Goal: Navigation & Orientation: Find specific page/section

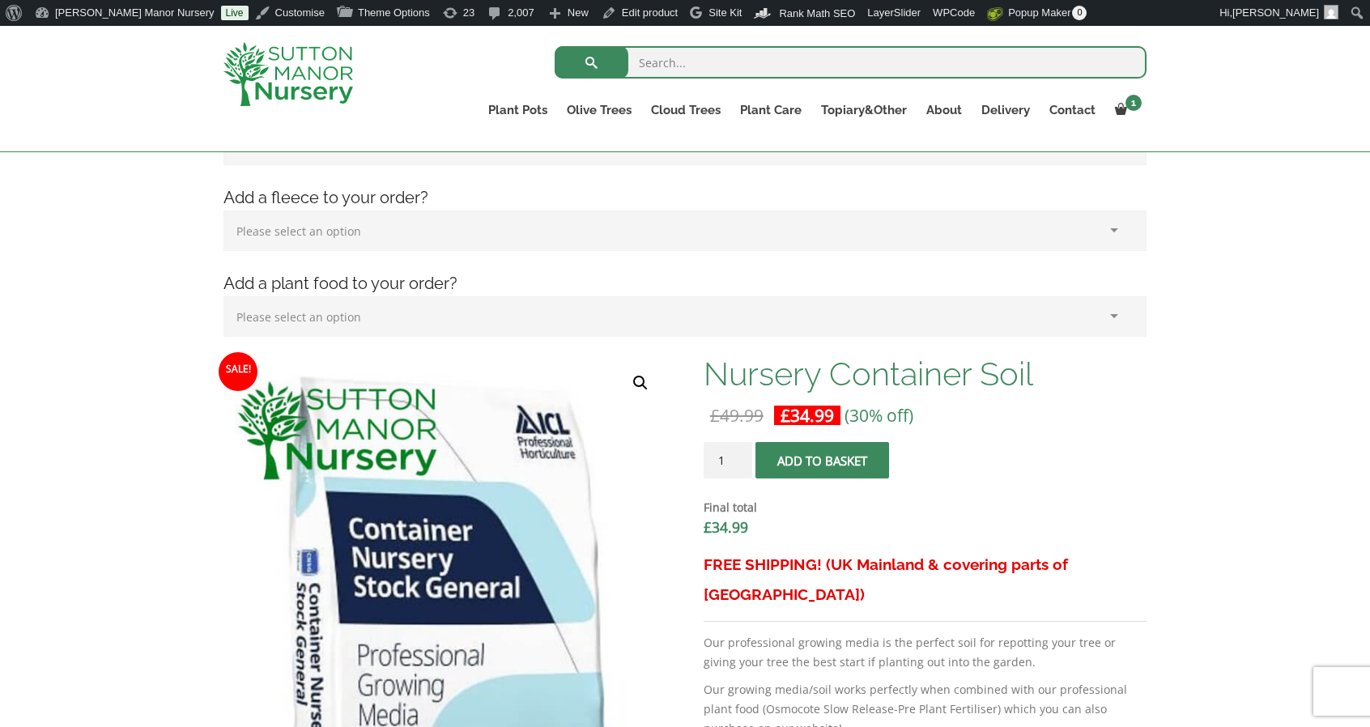
click at [334, 81] on img at bounding box center [288, 74] width 130 height 64
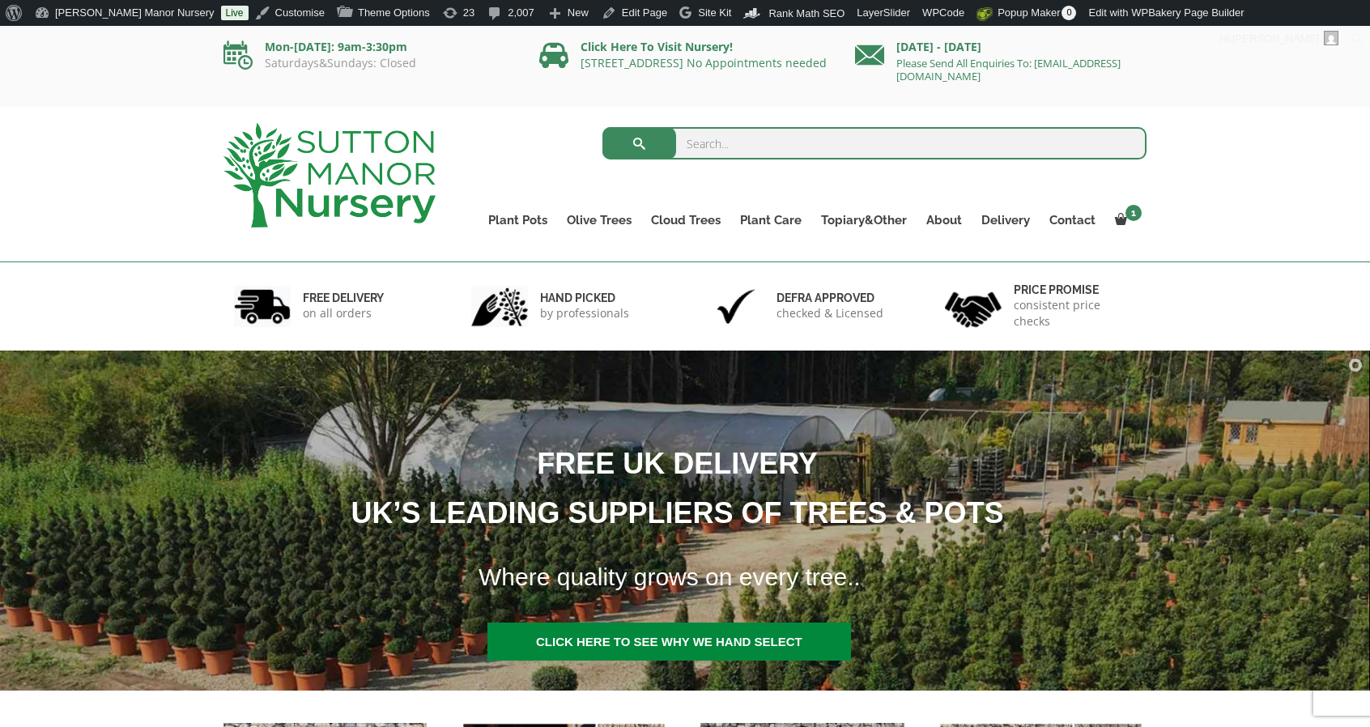
click at [36, 374] on img at bounding box center [685, 520] width 1370 height 351
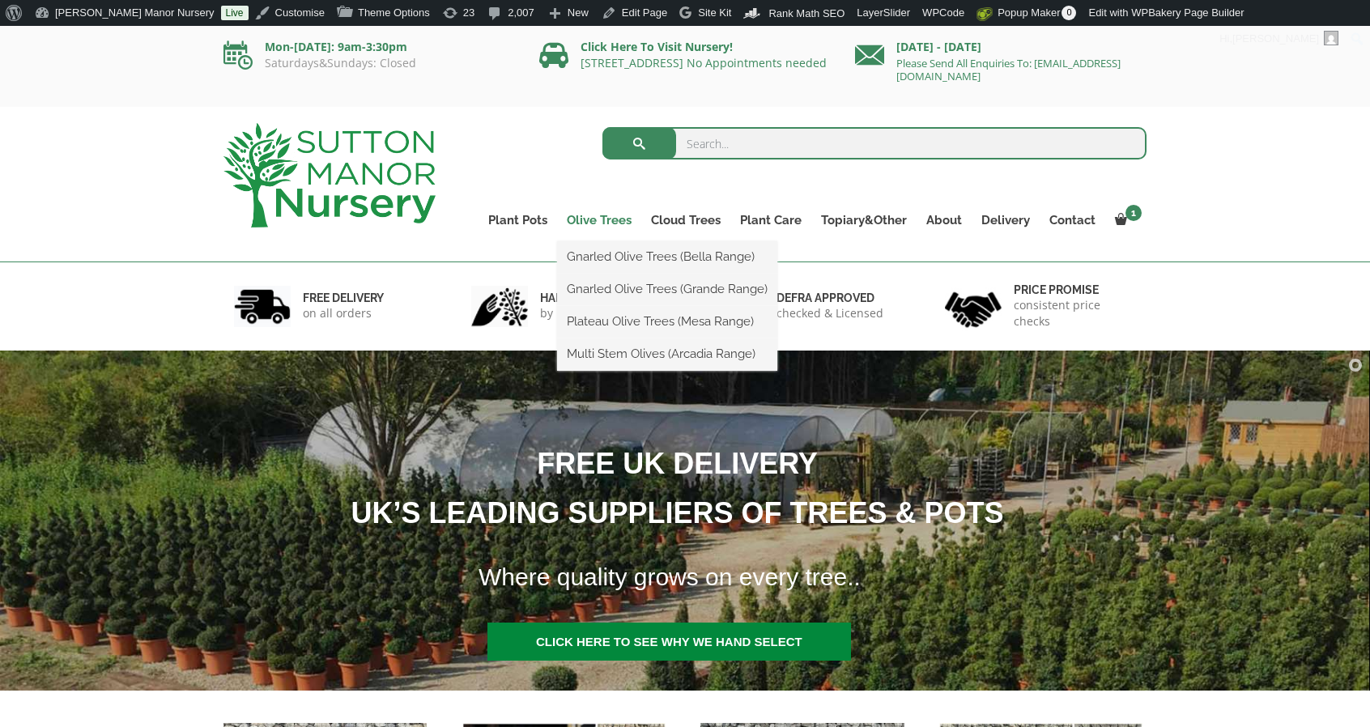
click at [627, 220] on link "Olive Trees" at bounding box center [599, 220] width 84 height 23
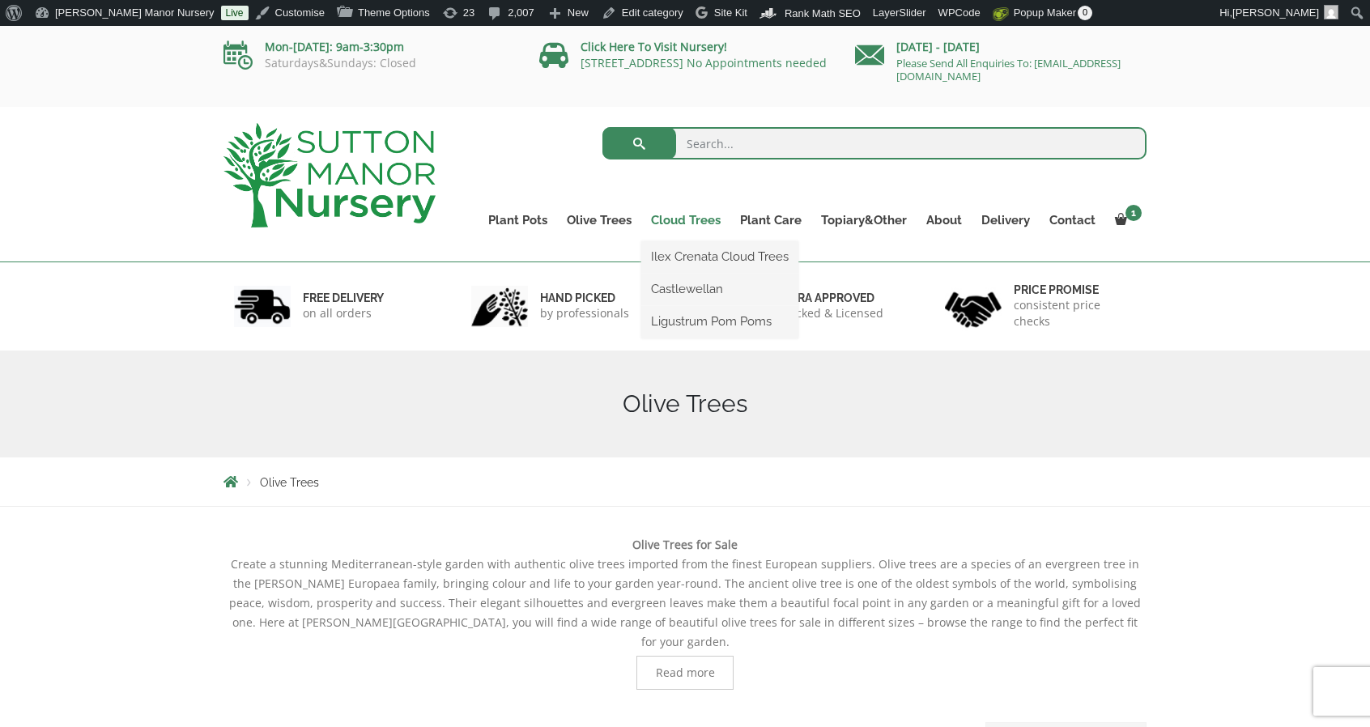
click at [687, 222] on link "Cloud Trees" at bounding box center [685, 220] width 89 height 23
click at [695, 263] on link "Ilex Crenata Cloud Trees" at bounding box center [719, 257] width 157 height 24
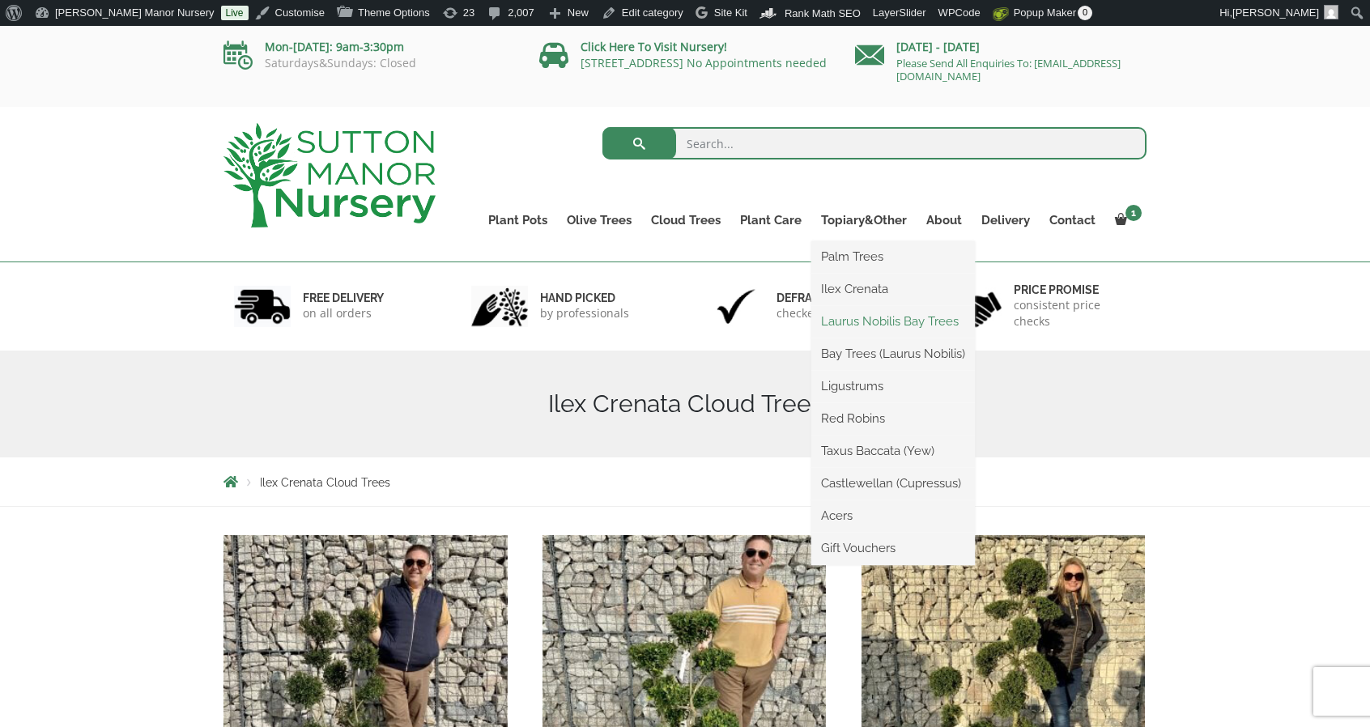
click at [863, 317] on link "Laurus Nobilis Bay Trees" at bounding box center [893, 321] width 164 height 24
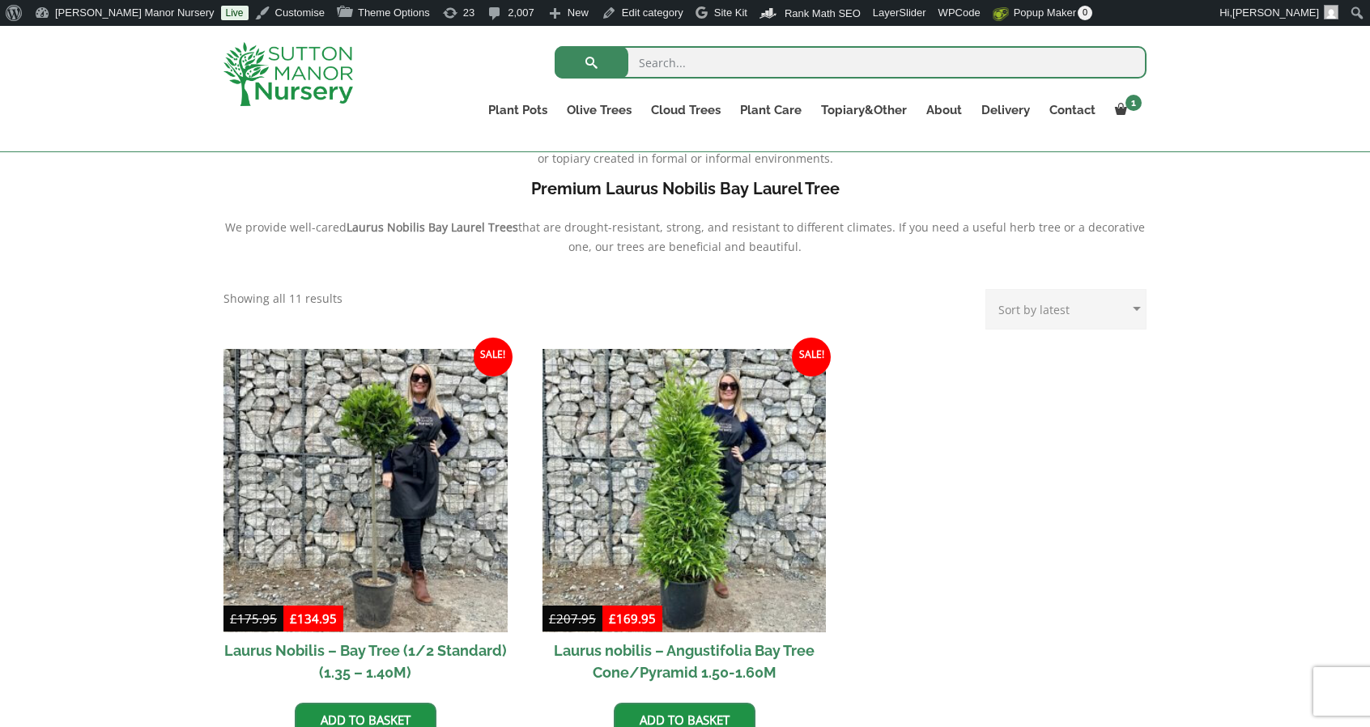
scroll to position [508, 0]
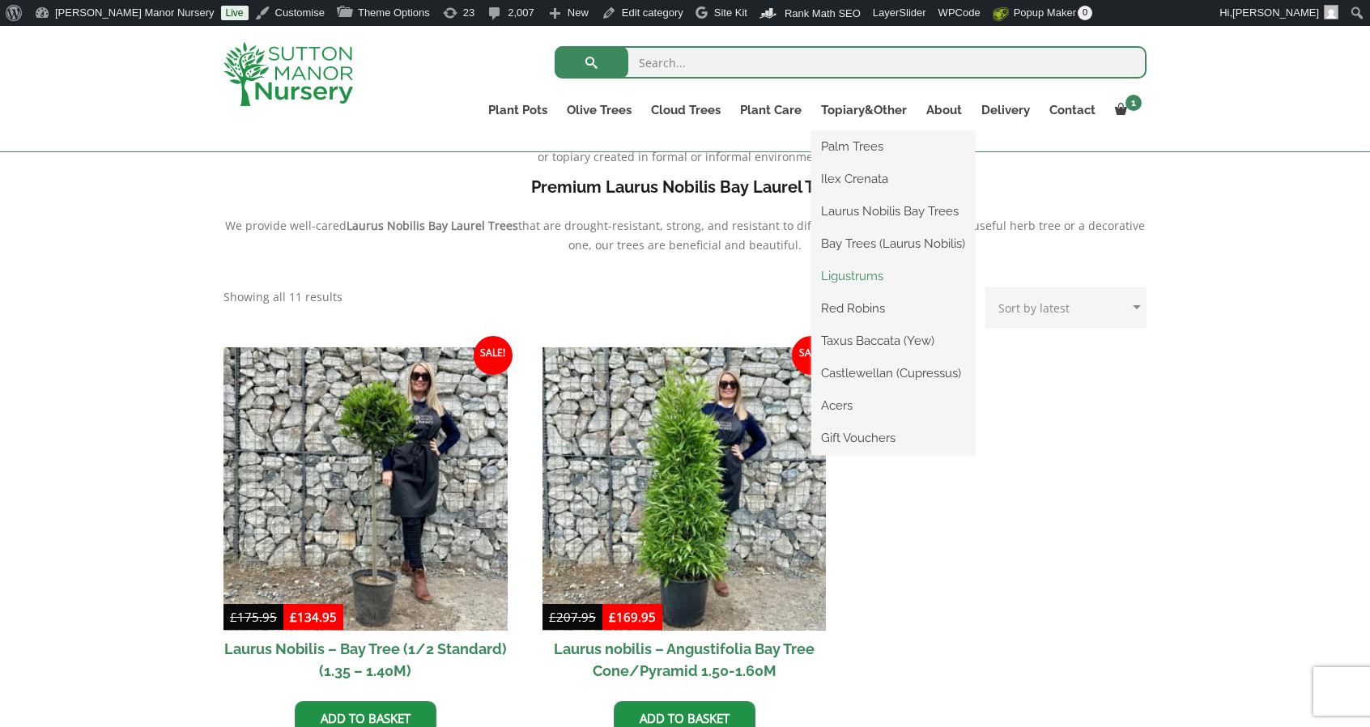
click at [860, 279] on link "Ligustrums" at bounding box center [893, 276] width 164 height 24
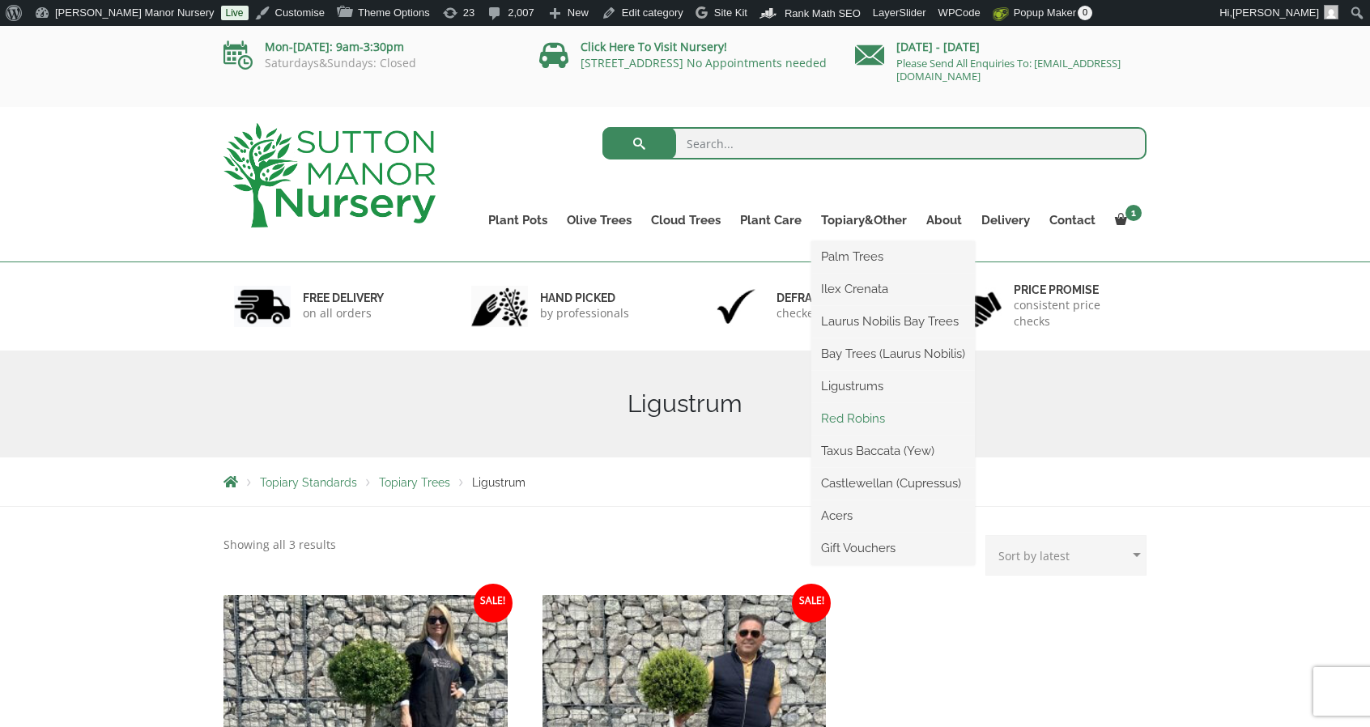
click at [850, 415] on link "Red Robins" at bounding box center [893, 418] width 164 height 24
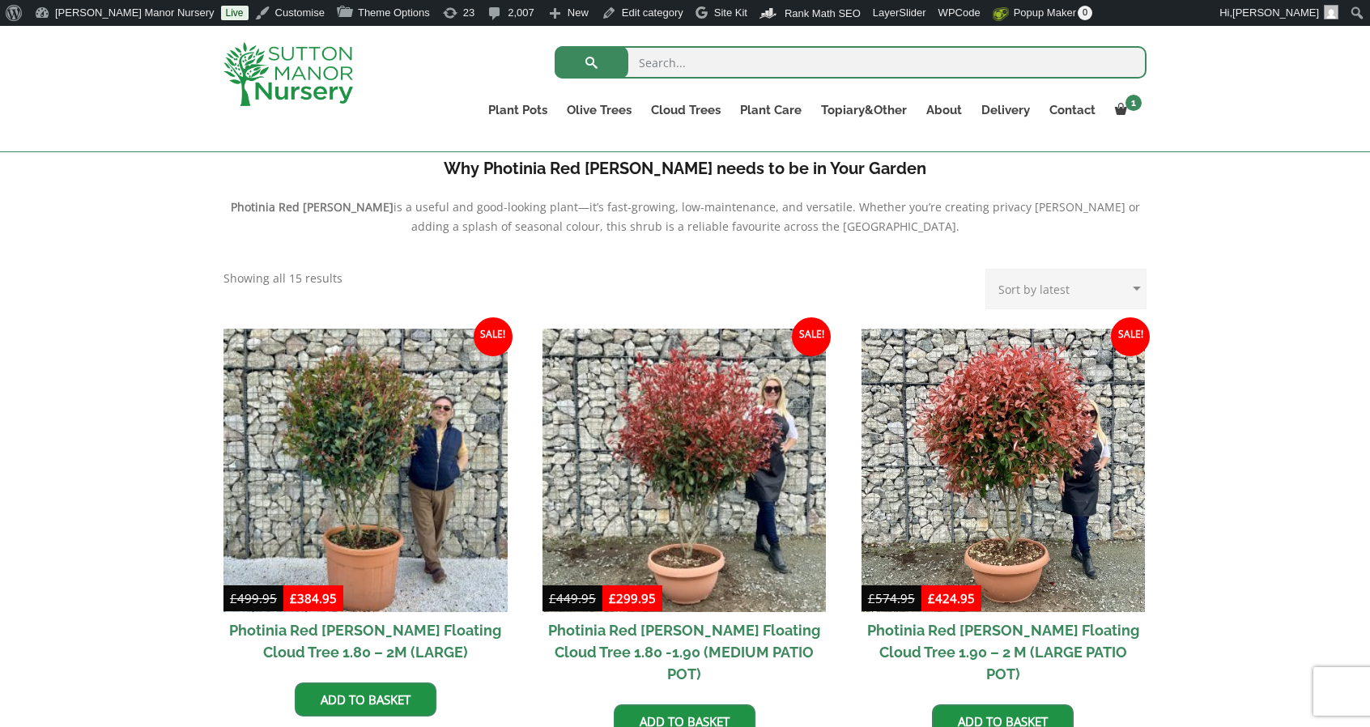
scroll to position [703, 0]
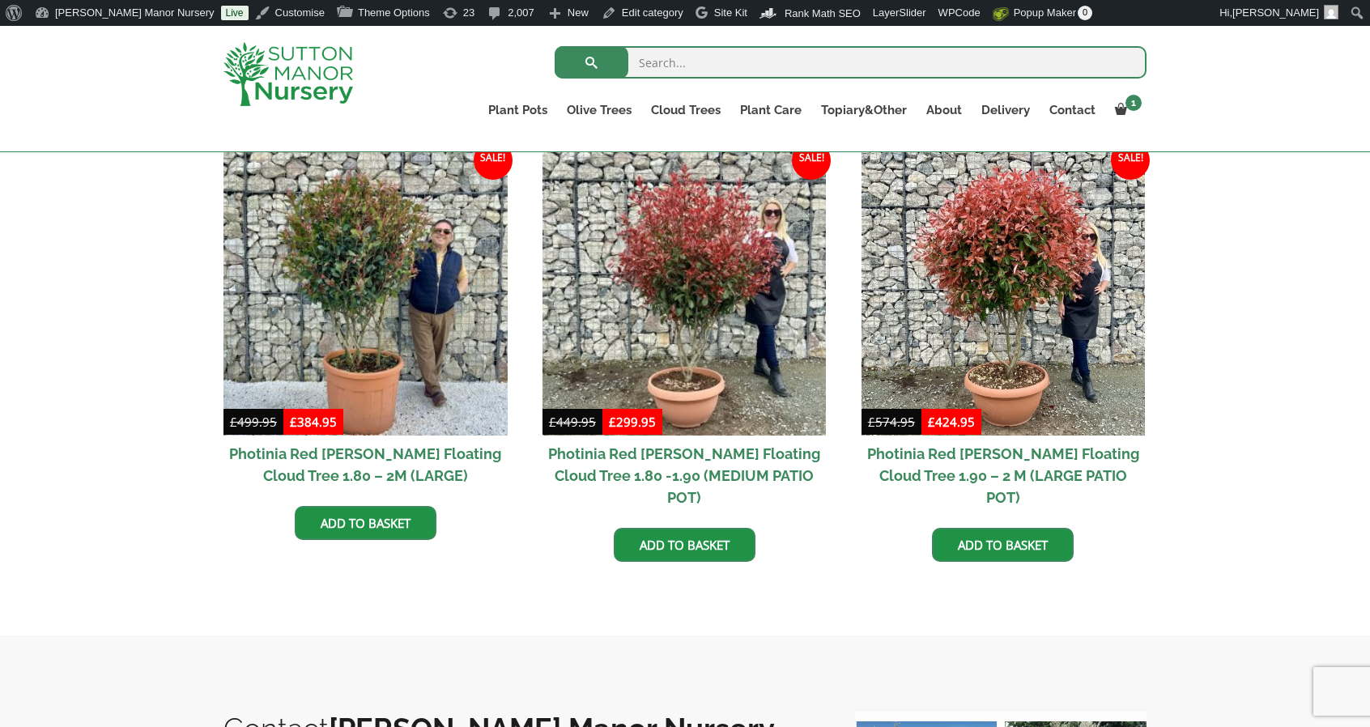
click at [292, 40] on div at bounding box center [305, 74] width 189 height 96
click at [294, 90] on img at bounding box center [288, 74] width 130 height 64
